Goal: Task Accomplishment & Management: Manage account settings

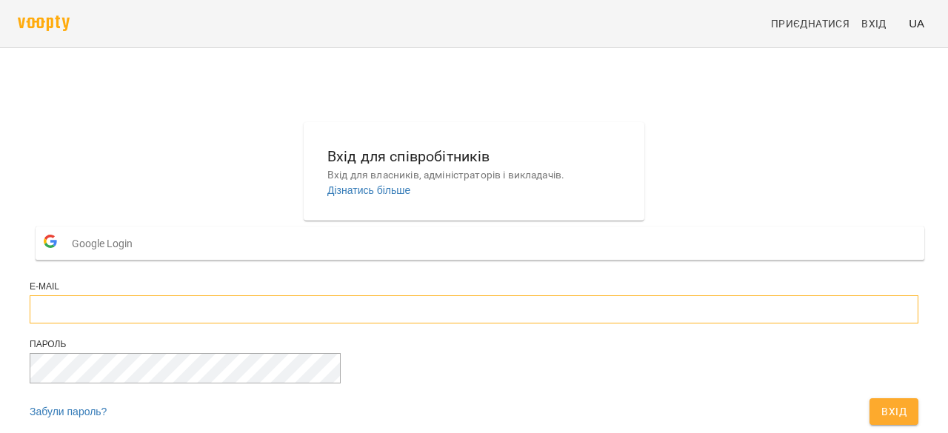
type input "**********"
click at [870, 399] on button "Вхід" at bounding box center [894, 412] width 49 height 27
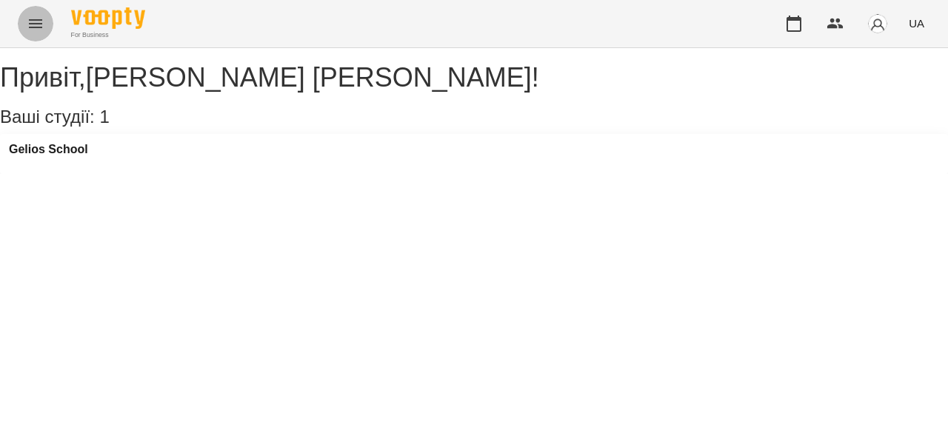
click at [34, 19] on icon "Menu" at bounding box center [36, 24] width 18 height 18
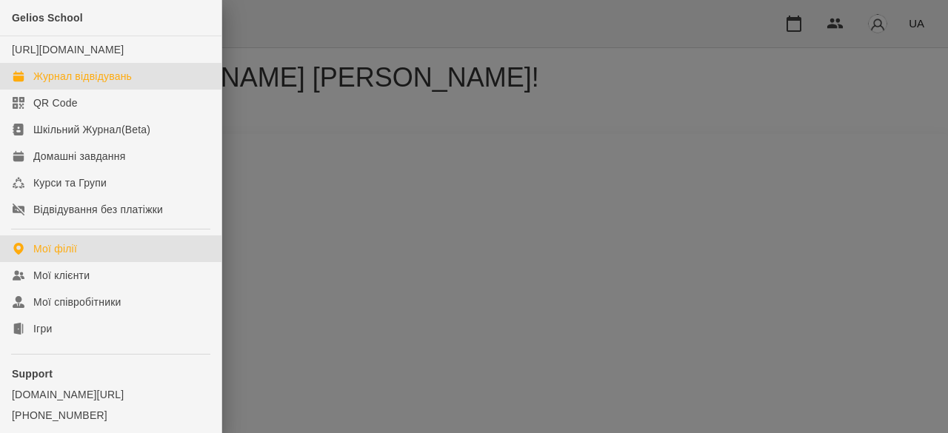
click at [57, 84] on div "Журнал відвідувань" at bounding box center [82, 76] width 99 height 15
